Goal: Information Seeking & Learning: Learn about a topic

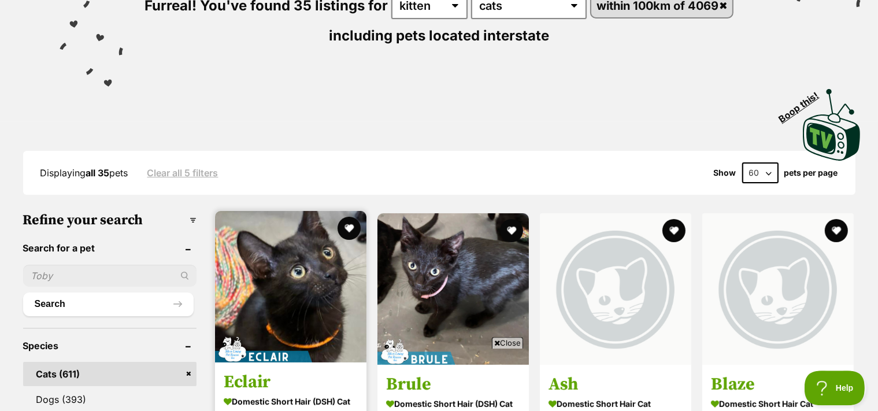
scroll to position [157, 0]
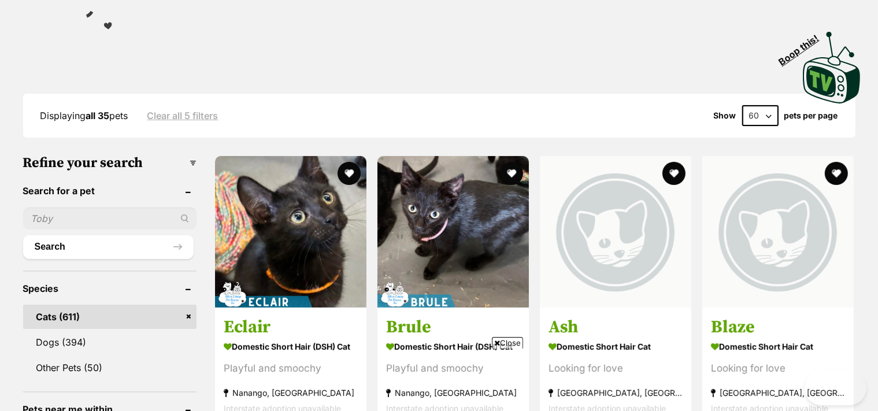
scroll to position [463, 0]
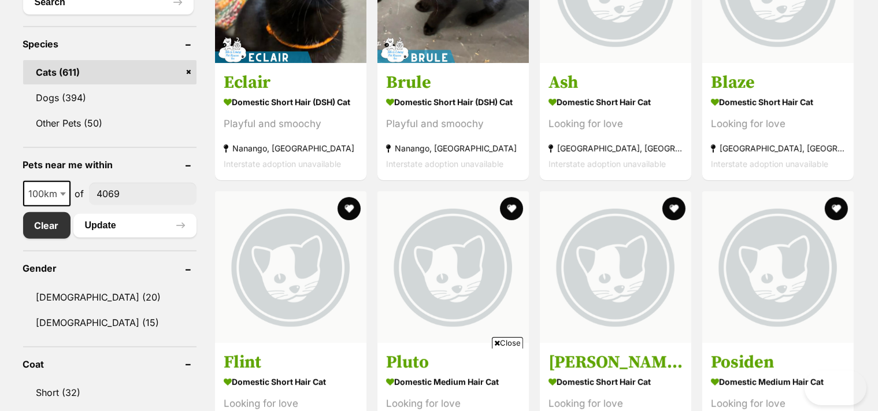
click at [61, 196] on b at bounding box center [63, 194] width 6 height 3
select select "250"
click at [101, 235] on button "Update" at bounding box center [134, 225] width 123 height 23
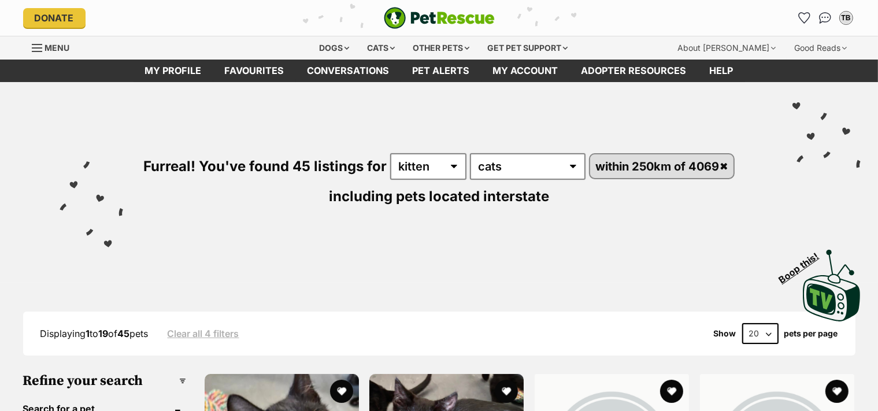
click at [769, 344] on select "20 40 60" at bounding box center [761, 333] width 36 height 21
select select "60"
click option "60" at bounding box center [0, 0] width 0 height 0
